Goal: Find specific page/section: Find specific page/section

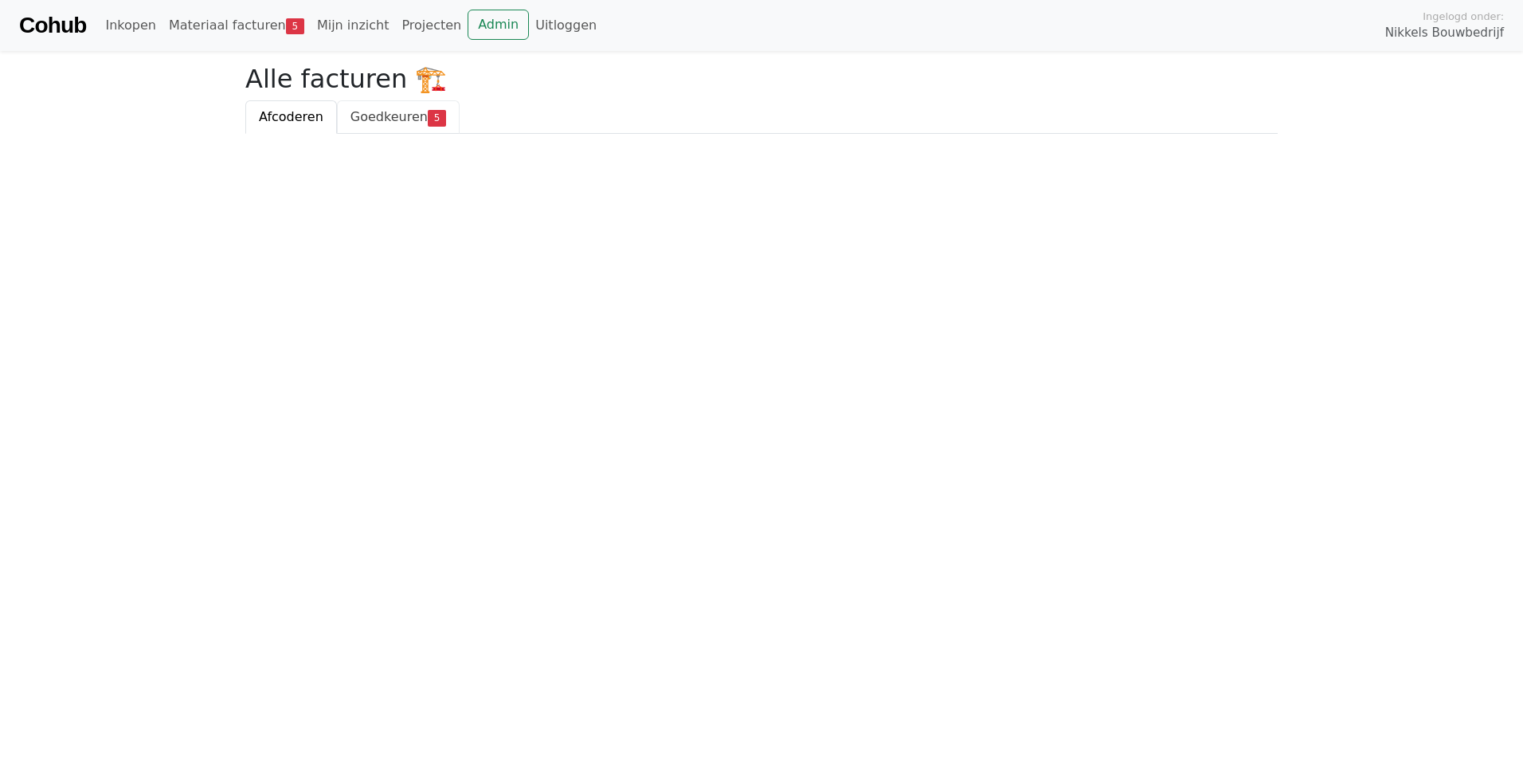
click at [385, 131] on link "Goedkeuren 5" at bounding box center [398, 116] width 123 height 33
